Goal: Transaction & Acquisition: Purchase product/service

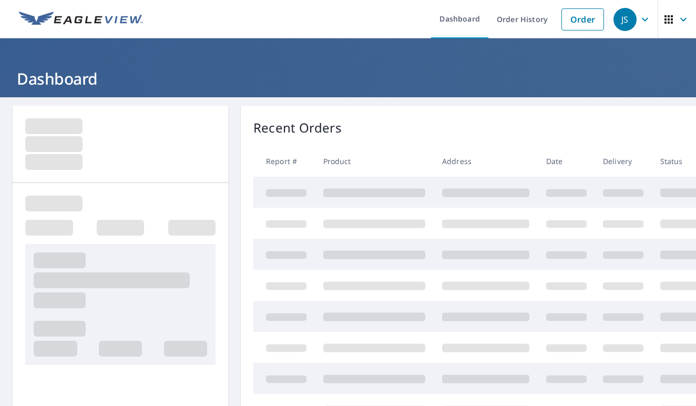
click at [624, 18] on div "JS" at bounding box center [624, 19] width 23 height 23
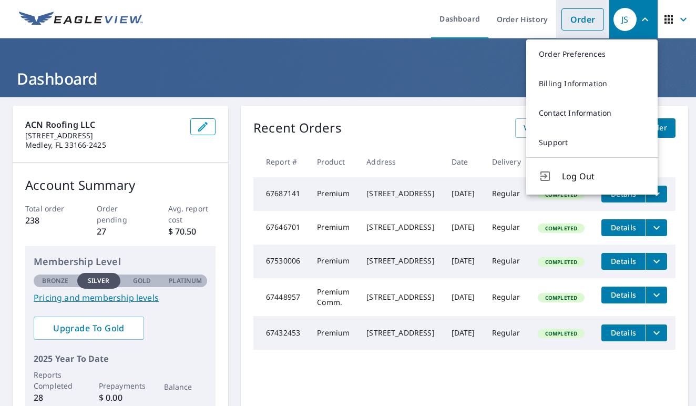
click at [579, 21] on link "Order" at bounding box center [582, 19] width 43 height 22
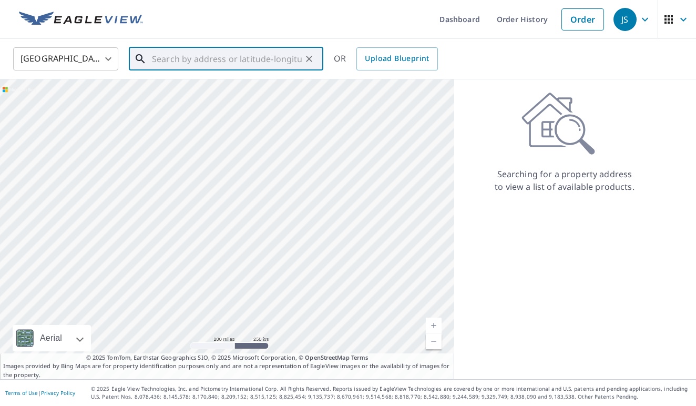
click at [157, 57] on input "text" at bounding box center [227, 58] width 150 height 29
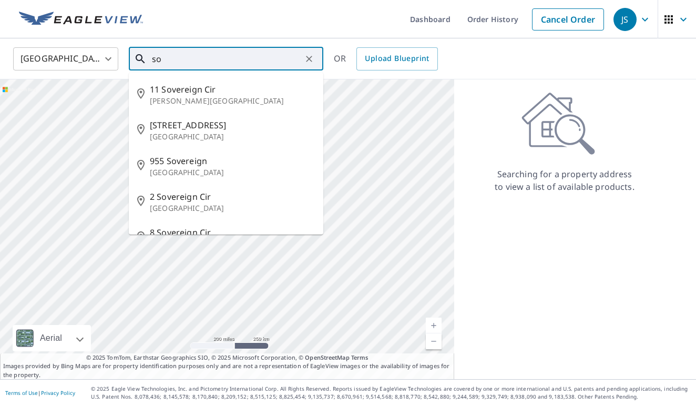
type input "s"
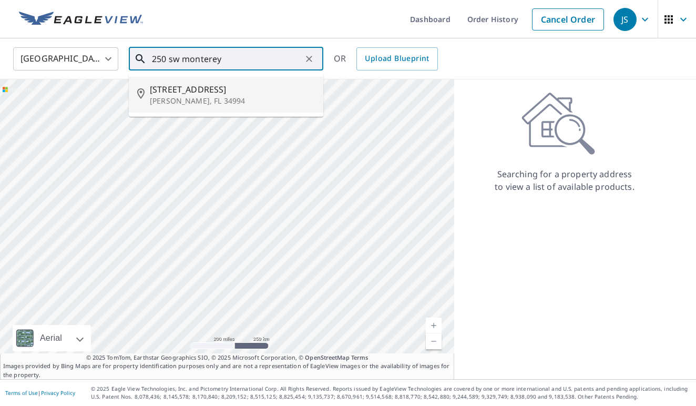
click at [166, 88] on span "[STREET_ADDRESS]" at bounding box center [232, 89] width 165 height 13
type input "[STREET_ADDRESS][PERSON_NAME]"
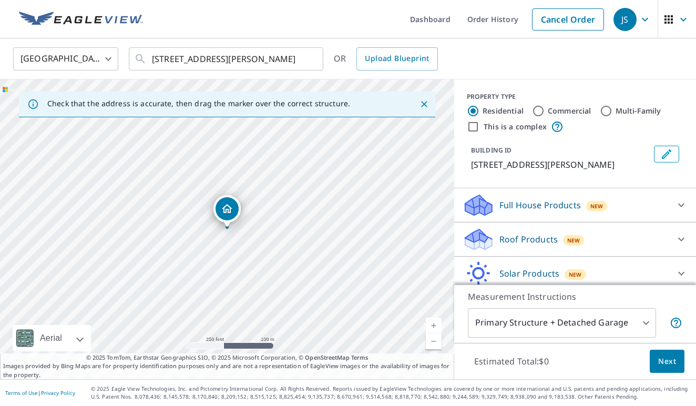
click at [539, 111] on input "Commercial" at bounding box center [538, 111] width 13 height 13
radio input "true"
type input "4"
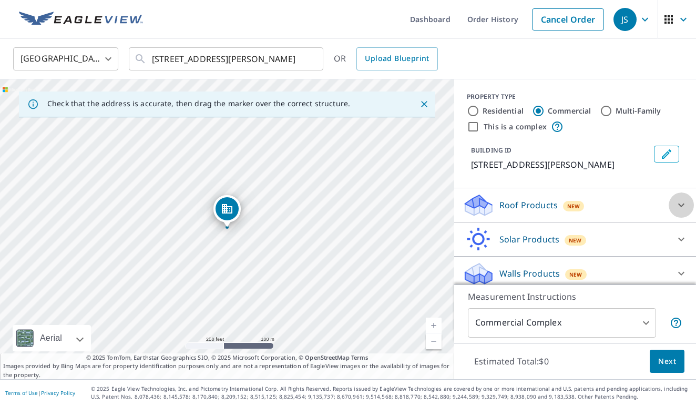
click at [680, 204] on icon at bounding box center [681, 205] width 13 height 13
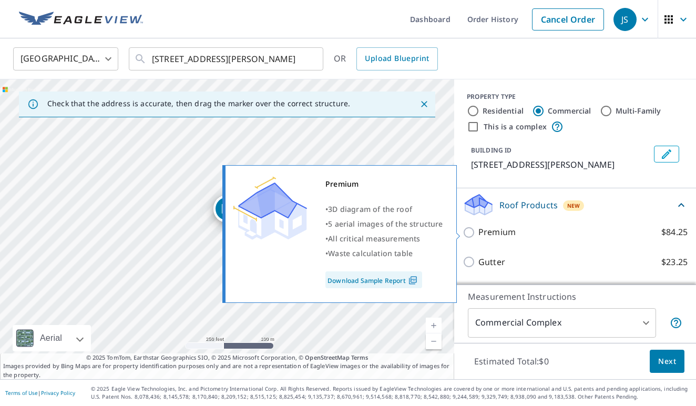
click at [469, 233] on input "Premium $84.25" at bounding box center [470, 232] width 16 height 13
checkbox input "true"
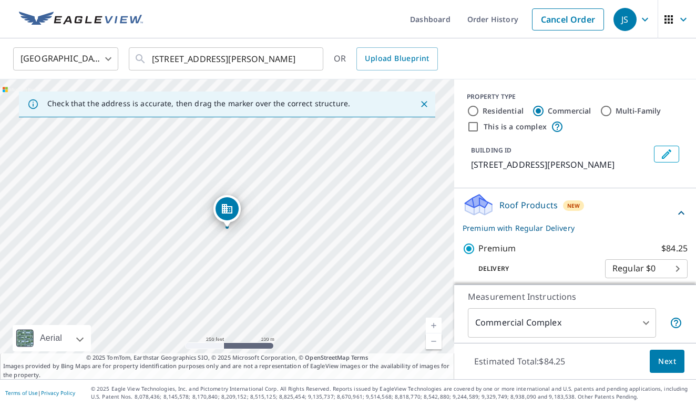
click at [661, 363] on span "Next" at bounding box center [667, 361] width 18 height 13
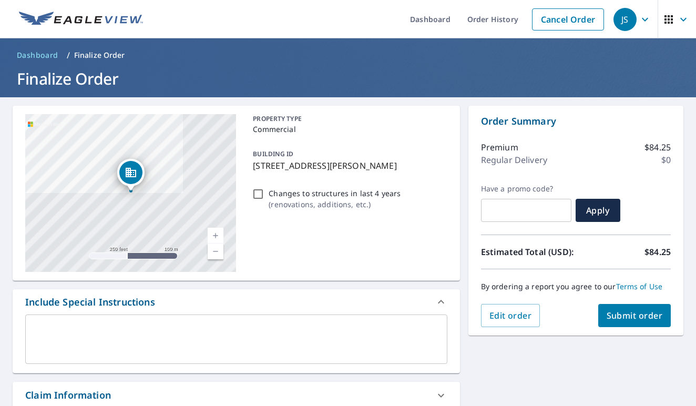
click at [627, 313] on span "Submit order" at bounding box center [634, 315] width 56 height 12
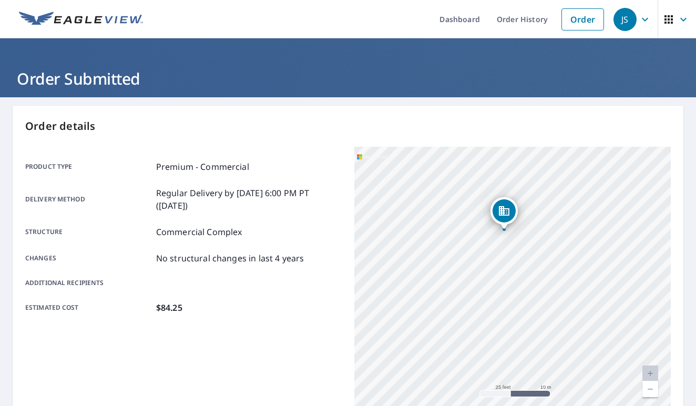
drag, startPoint x: 541, startPoint y: 190, endPoint x: 452, endPoint y: 245, distance: 104.8
click at [451, 245] on div "[STREET_ADDRESS][PERSON_NAME]" at bounding box center [512, 278] width 316 height 263
